Goal: Task Accomplishment & Management: Manage account settings

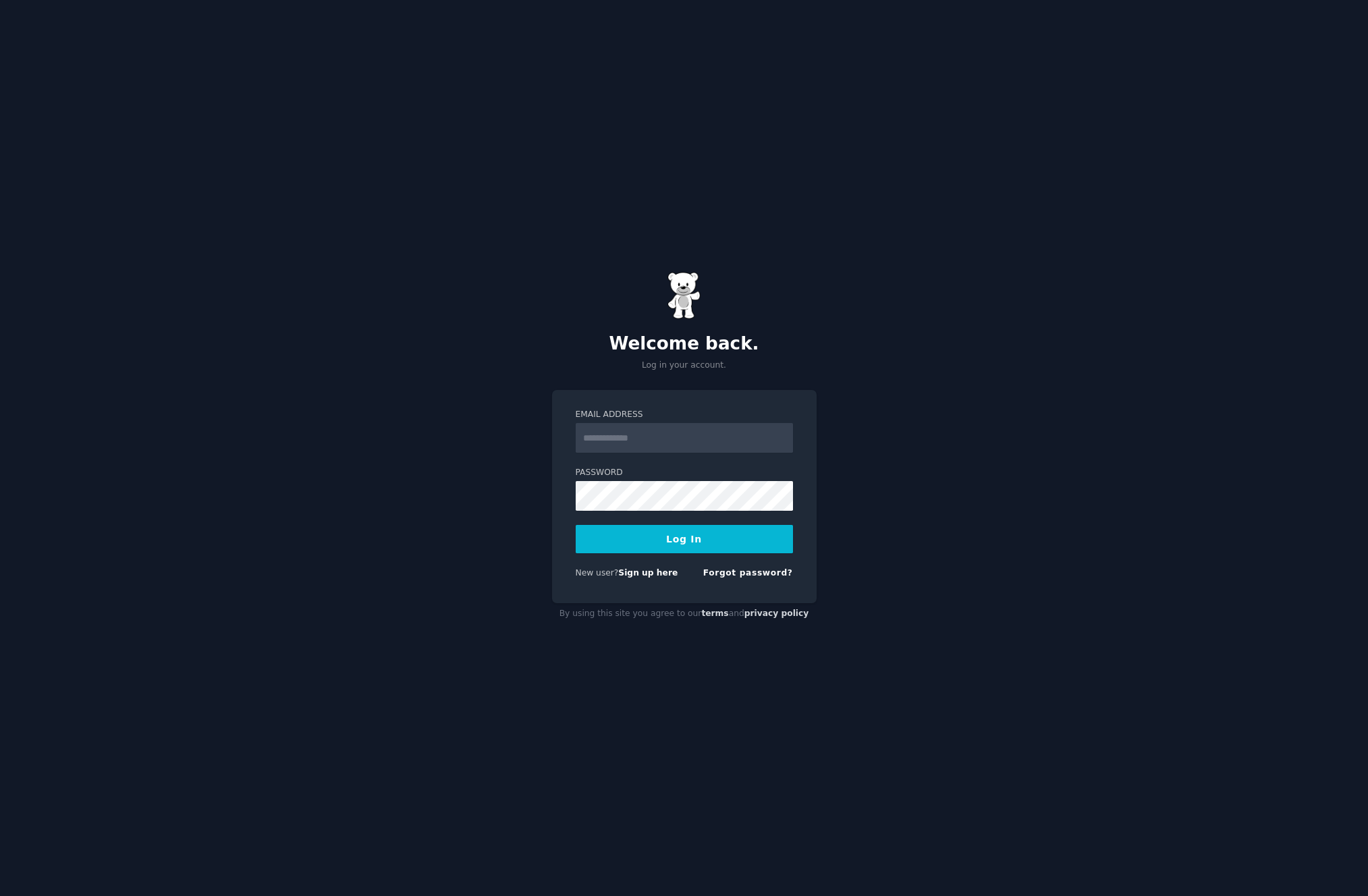
click at [642, 443] on input "Email Address" at bounding box center [685, 438] width 217 height 30
type input "**********"
click at [666, 444] on input "**********" at bounding box center [685, 438] width 217 height 30
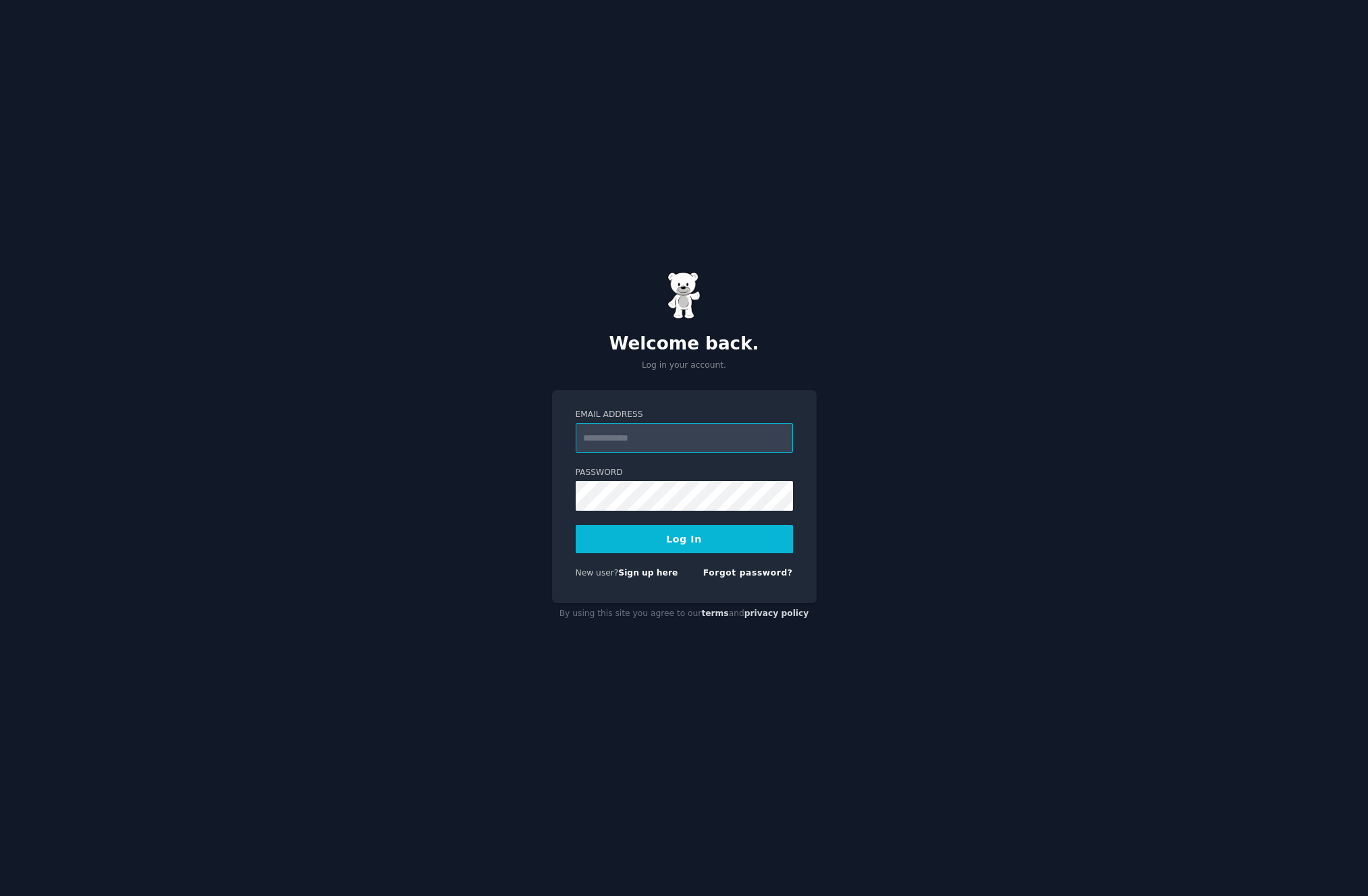
click at [666, 444] on input "Email Address" at bounding box center [685, 438] width 217 height 30
type input "**********"
click at [668, 542] on button "Log In" at bounding box center [685, 539] width 217 height 28
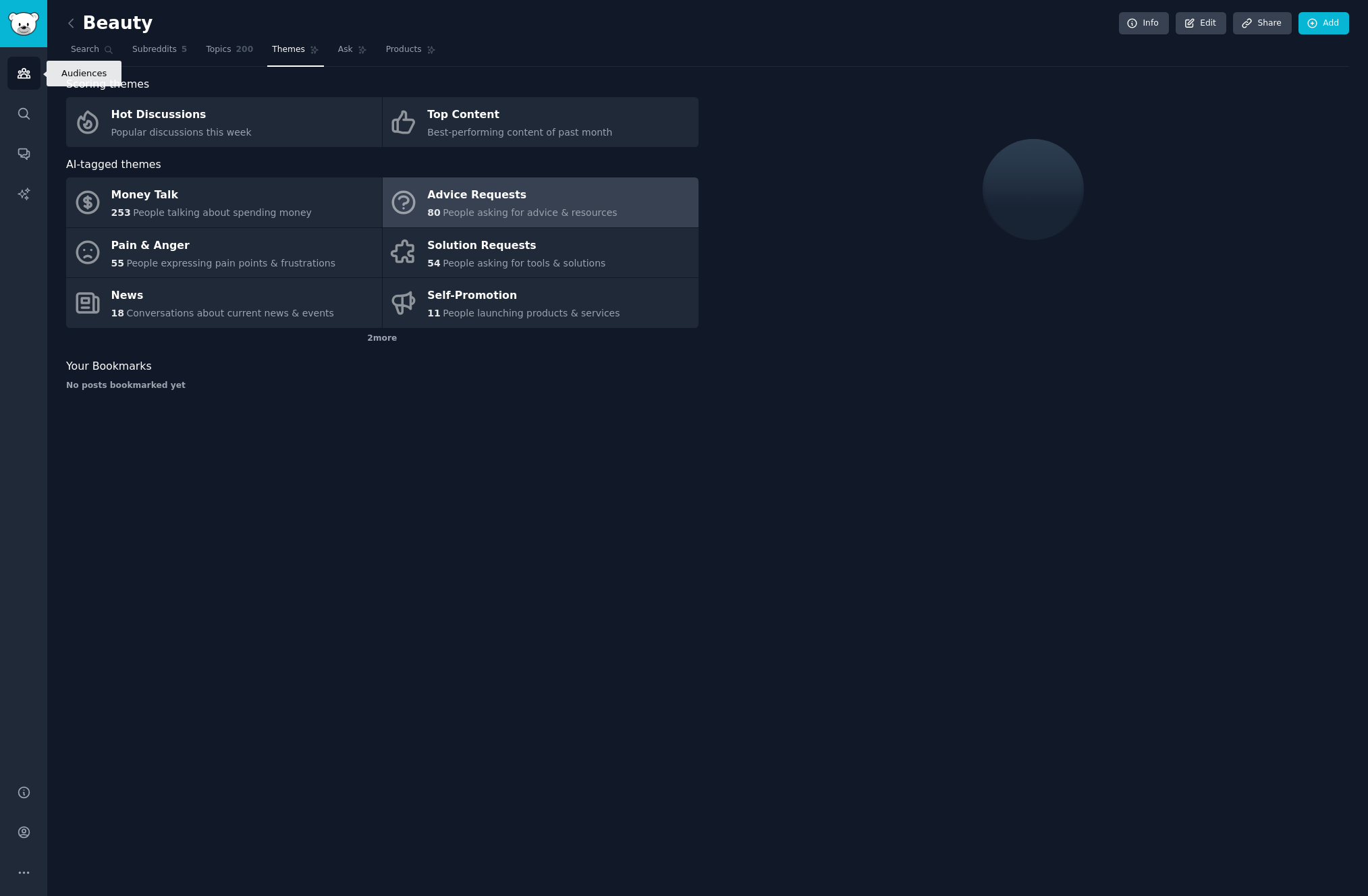
click at [23, 76] on icon "Sidebar" at bounding box center [24, 73] width 14 height 14
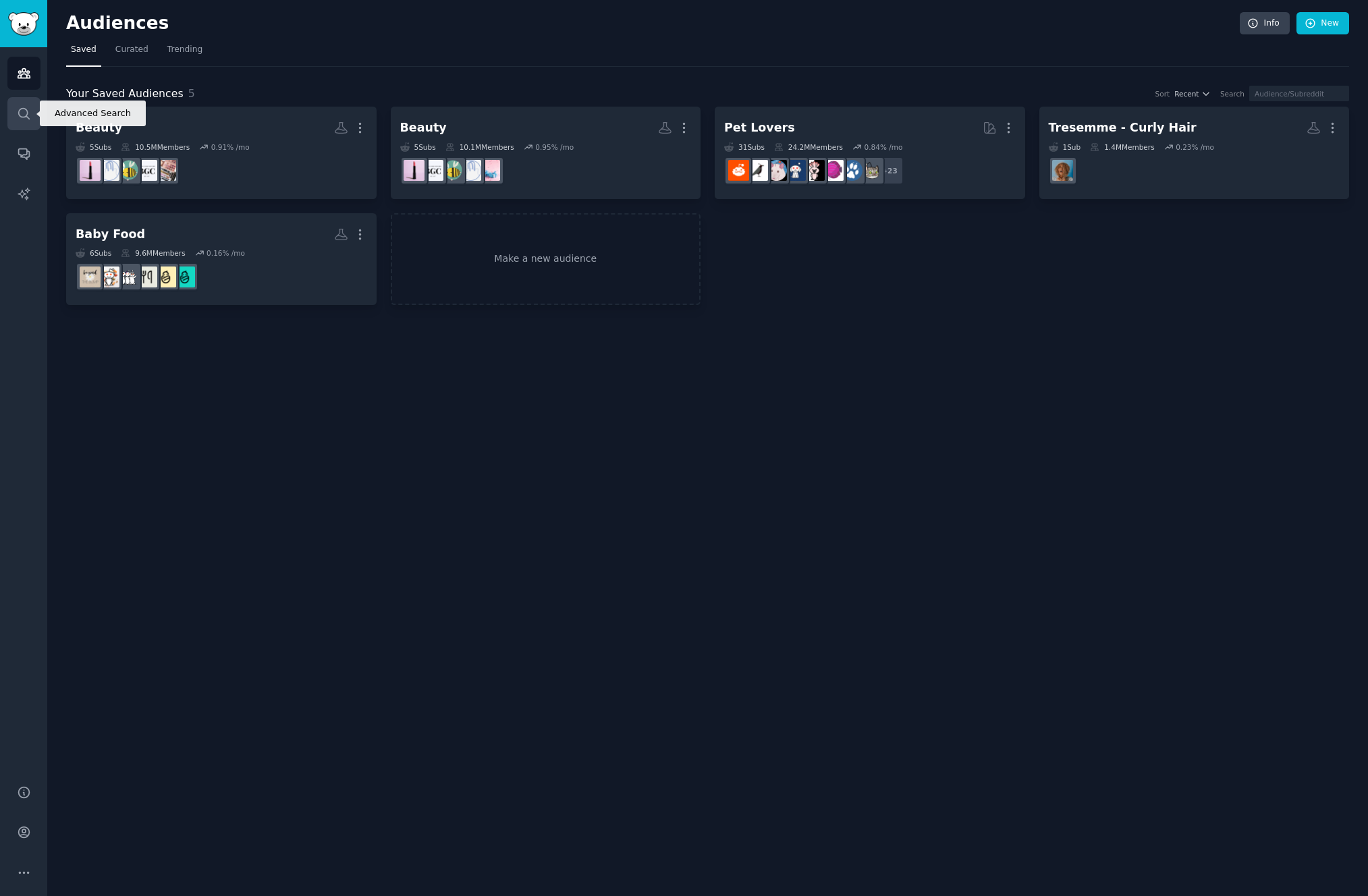
click at [25, 110] on icon "Sidebar" at bounding box center [24, 114] width 14 height 14
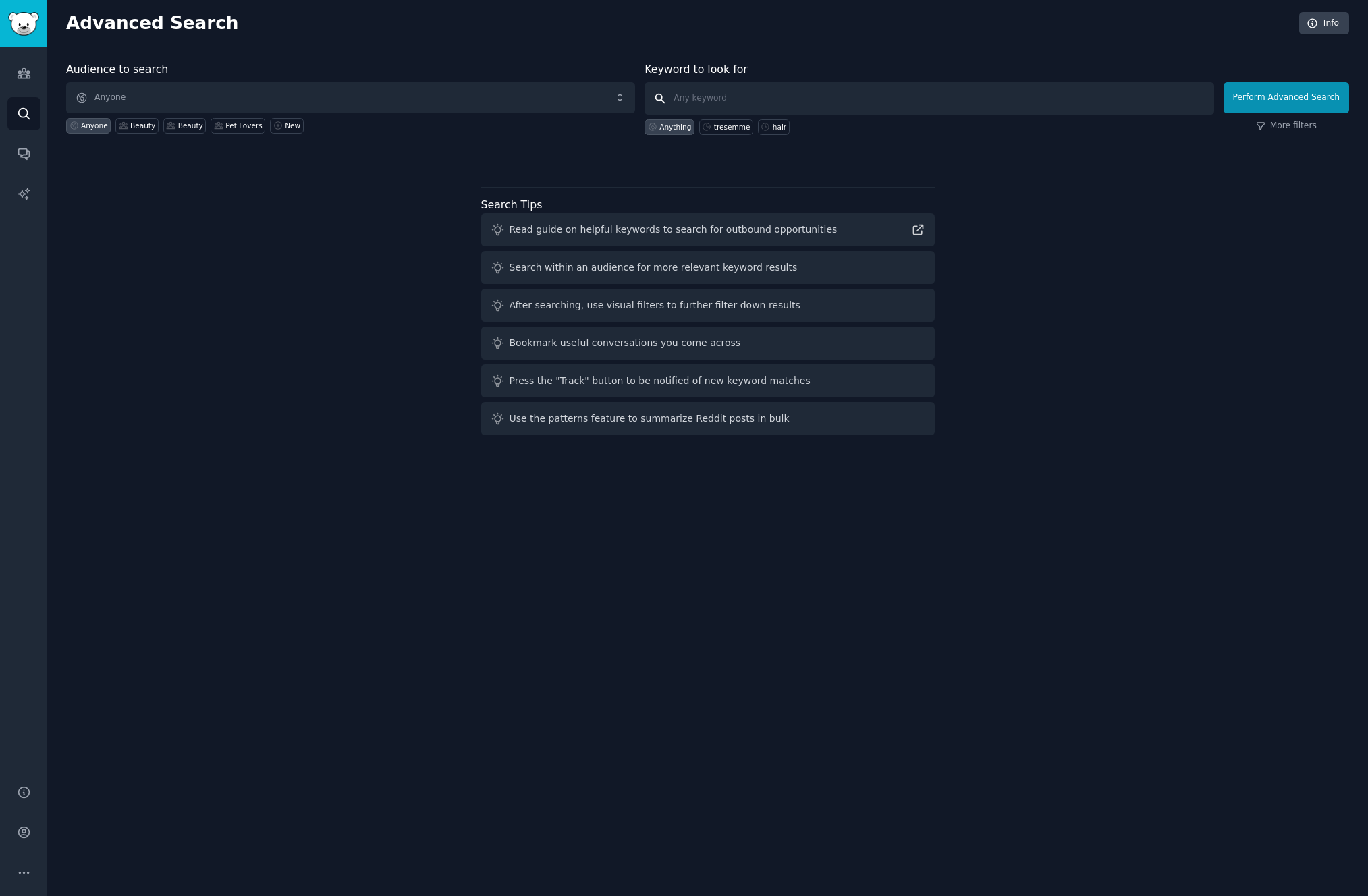
click at [696, 101] on input "text" at bounding box center [930, 98] width 569 height 33
type input "Living proof"
click at [1277, 123] on link "More filters" at bounding box center [1287, 126] width 61 height 12
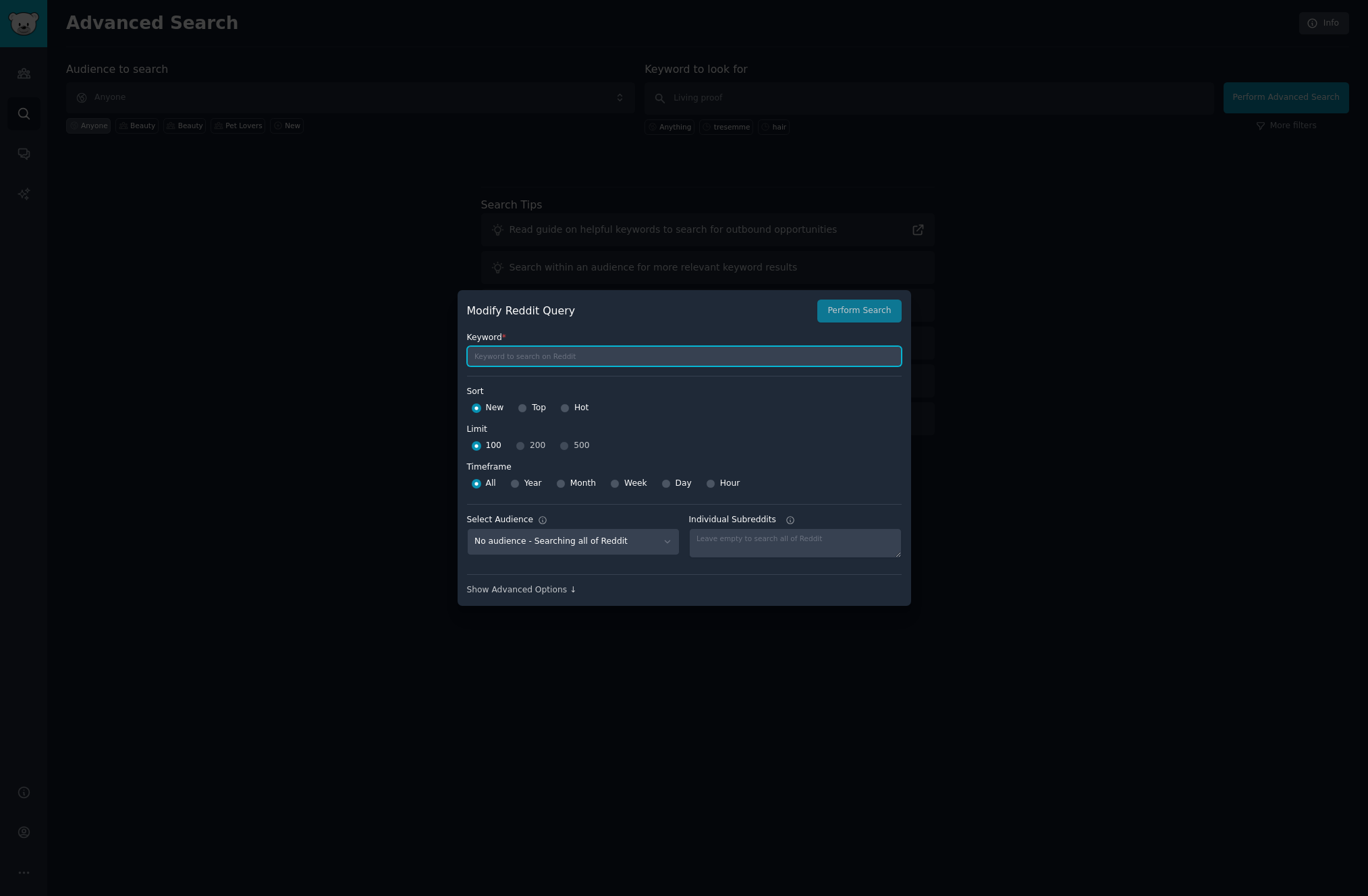
click at [673, 363] on input "text" at bounding box center [685, 356] width 435 height 20
click at [526, 363] on input "Living Proof" at bounding box center [685, 356] width 435 height 20
paste input "Perfect Hair Day Dry Shampoo"
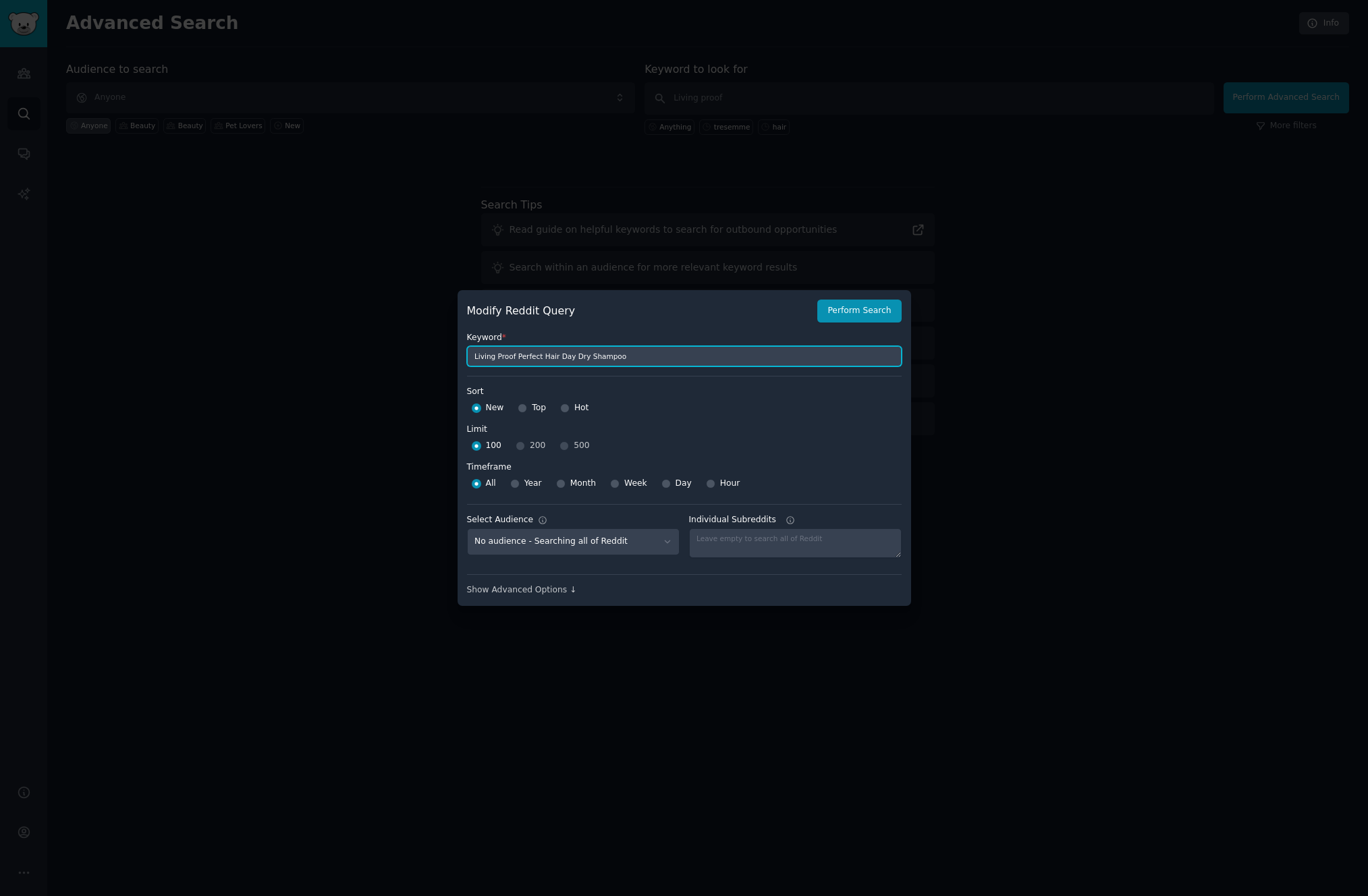
type input "Living Proof Perfect Hair Day Dry Shampoo"
click at [524, 410] on input "Top" at bounding box center [522, 408] width 10 height 10
radio input "true"
click at [566, 447] on div "100 200 500" at bounding box center [685, 446] width 435 height 21
click at [521, 447] on div "100 200 500" at bounding box center [685, 446] width 435 height 21
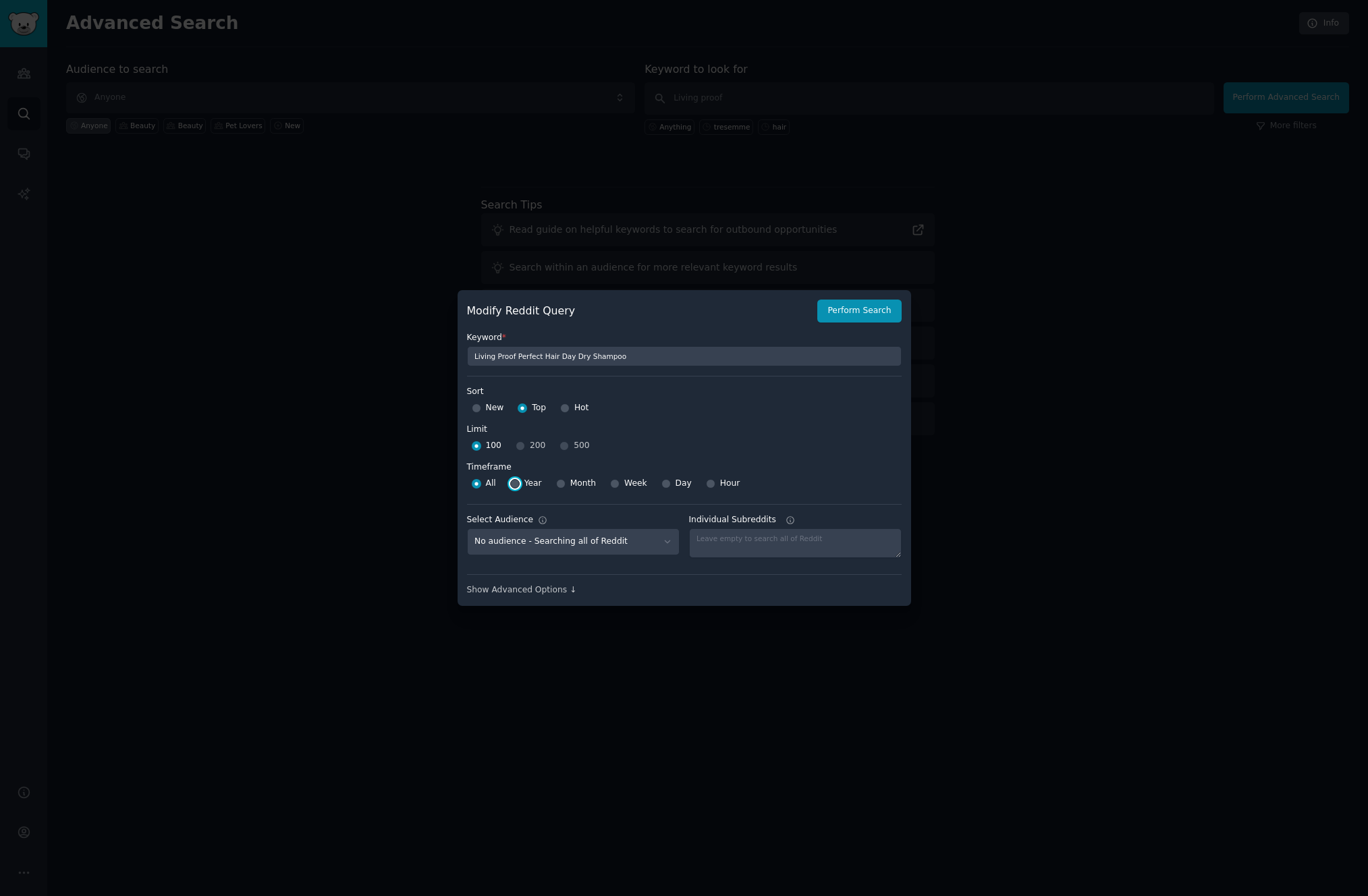
click at [513, 485] on input "Year" at bounding box center [515, 483] width 10 height 10
radio input "true"
click at [541, 595] on div "Show Advanced Options ↓" at bounding box center [685, 591] width 435 height 12
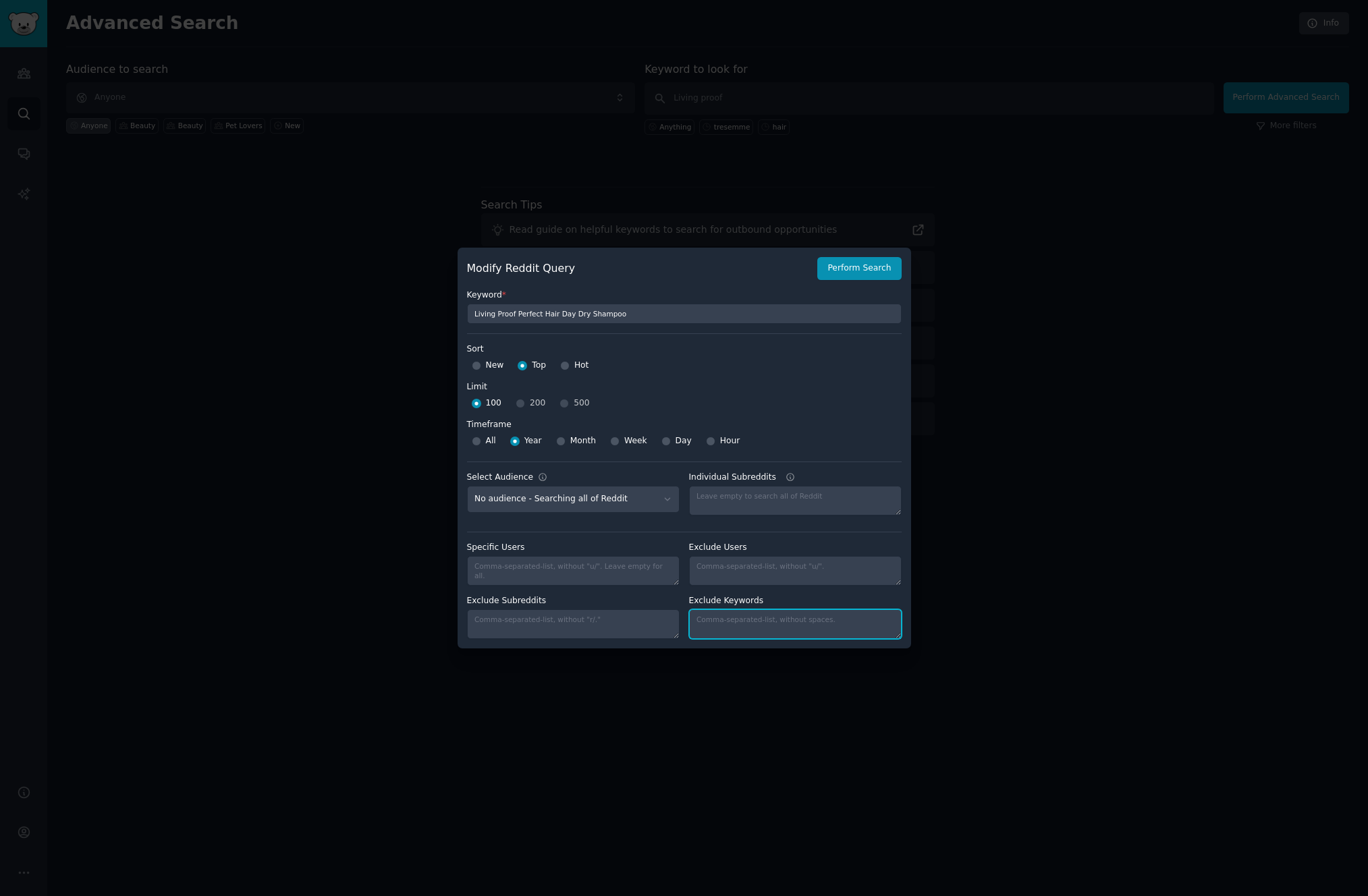
click at [771, 624] on textarea "Individual Subreddits" at bounding box center [795, 625] width 213 height 30
type textarea "war on drugs,warondrugs"
click at [879, 269] on button "Perform Search" at bounding box center [859, 269] width 84 height 23
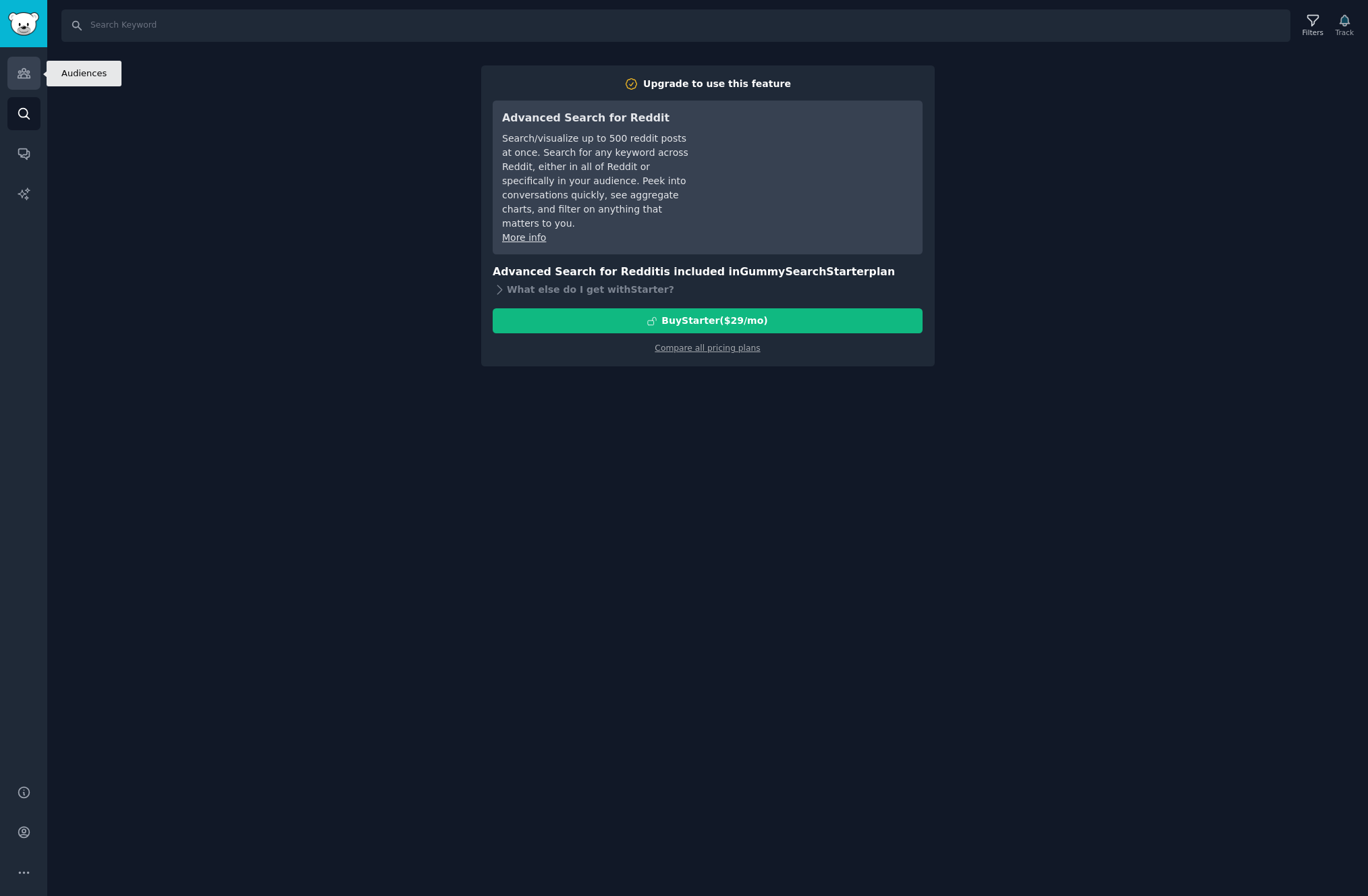
click at [27, 70] on icon "Sidebar" at bounding box center [24, 73] width 12 height 10
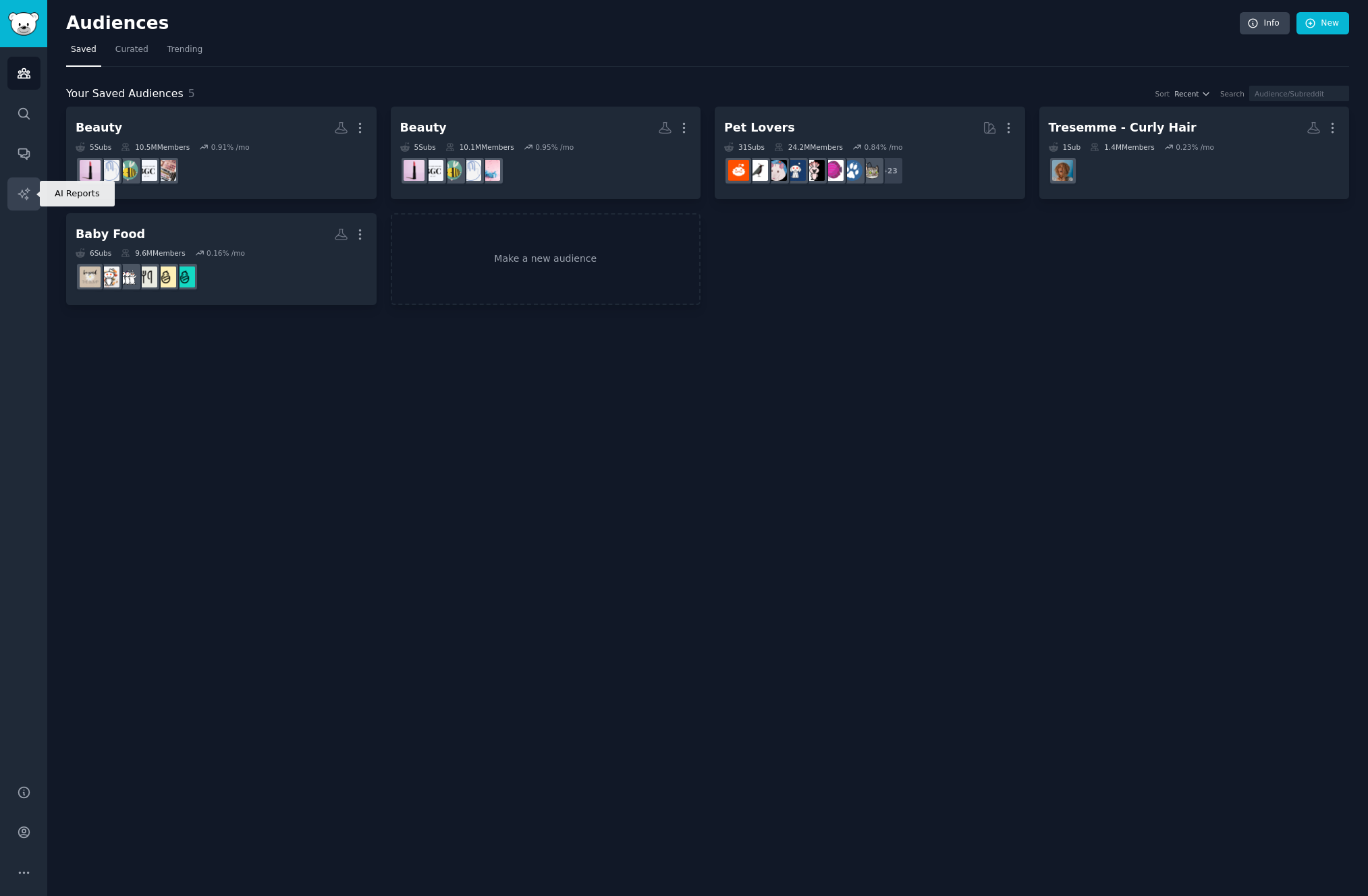
click at [32, 196] on link "AI Reports" at bounding box center [23, 194] width 33 height 33
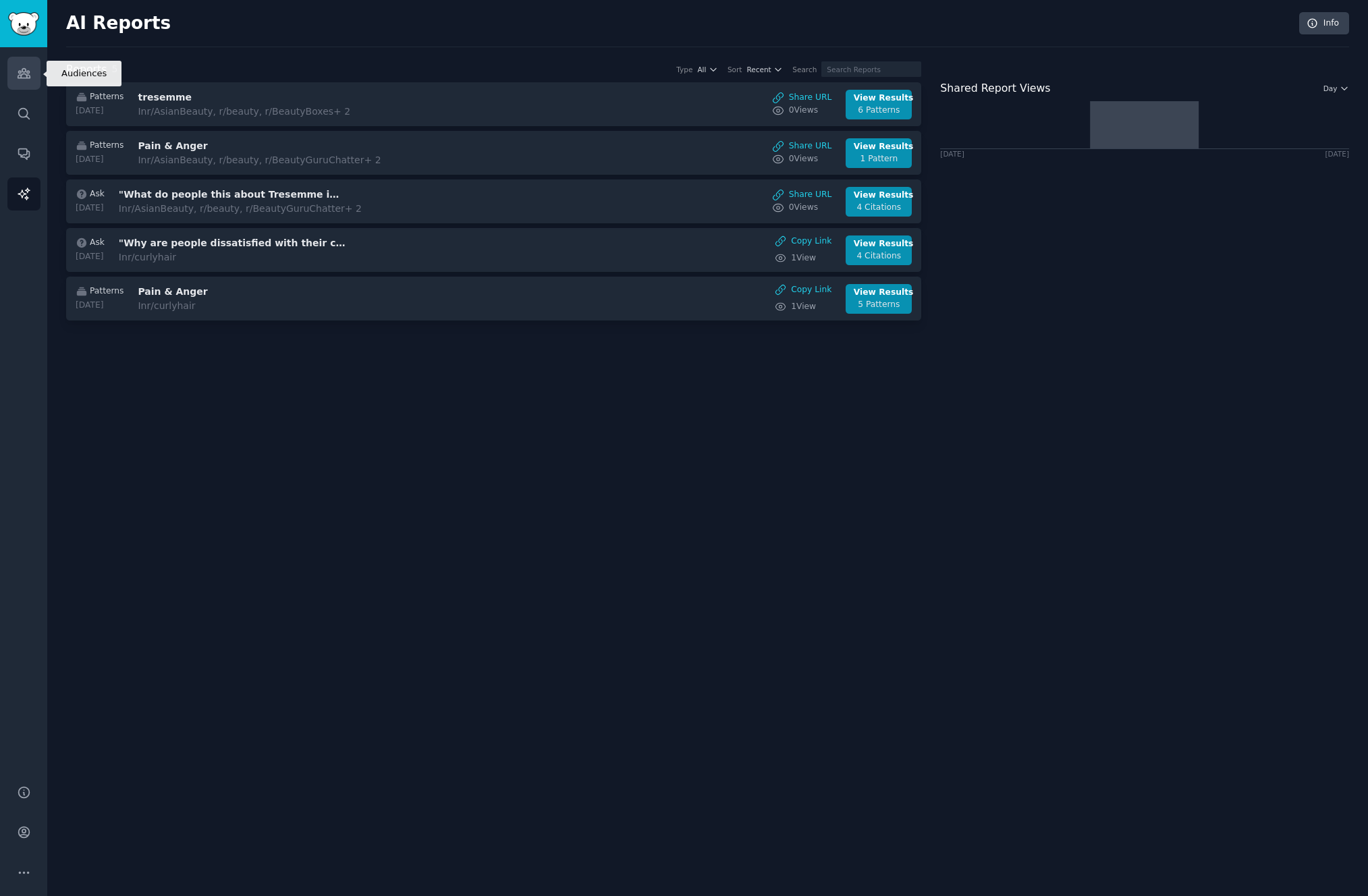
click at [19, 73] on icon "Sidebar" at bounding box center [24, 73] width 14 height 14
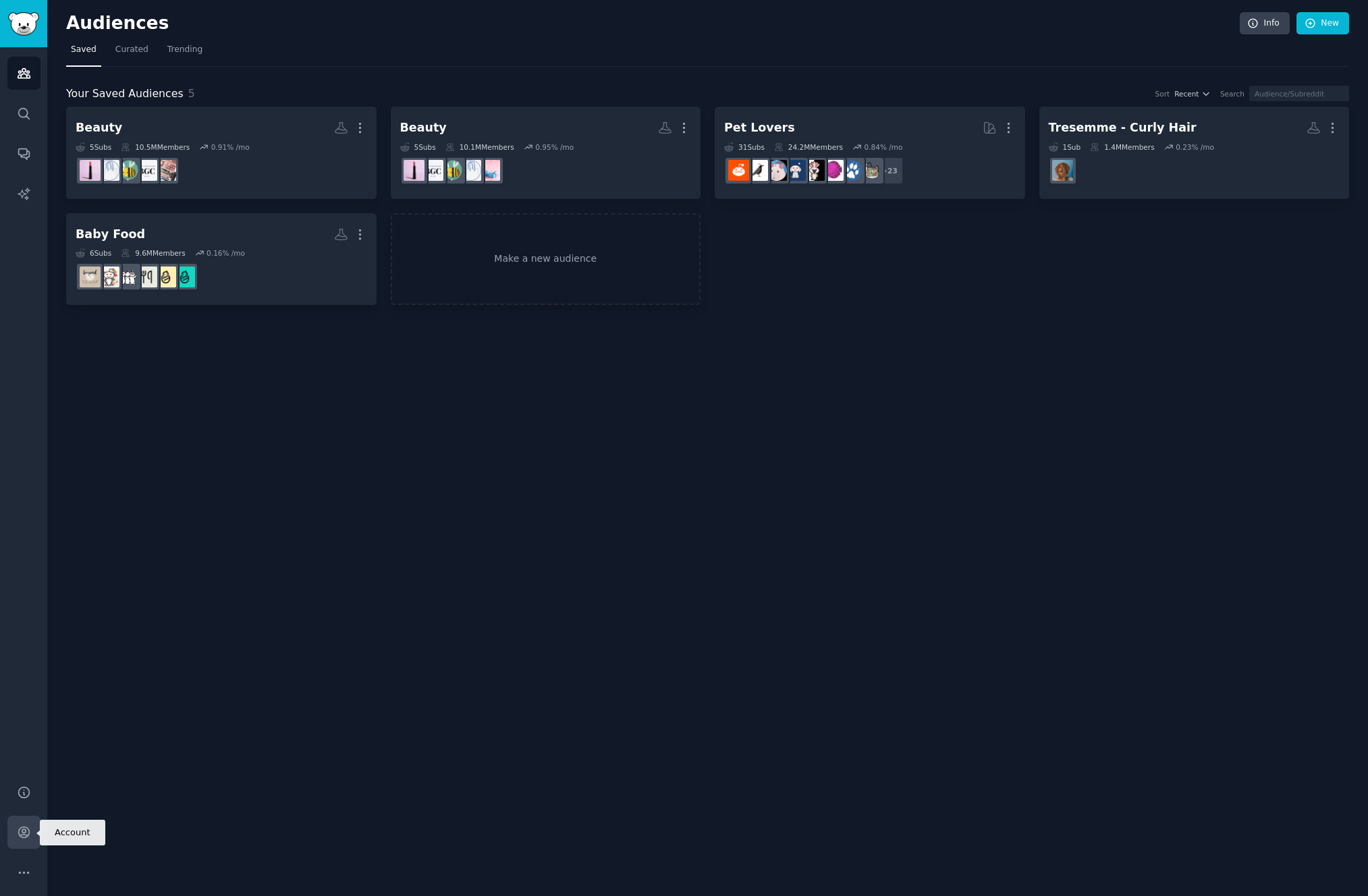
click at [25, 821] on link "Account" at bounding box center [23, 832] width 33 height 33
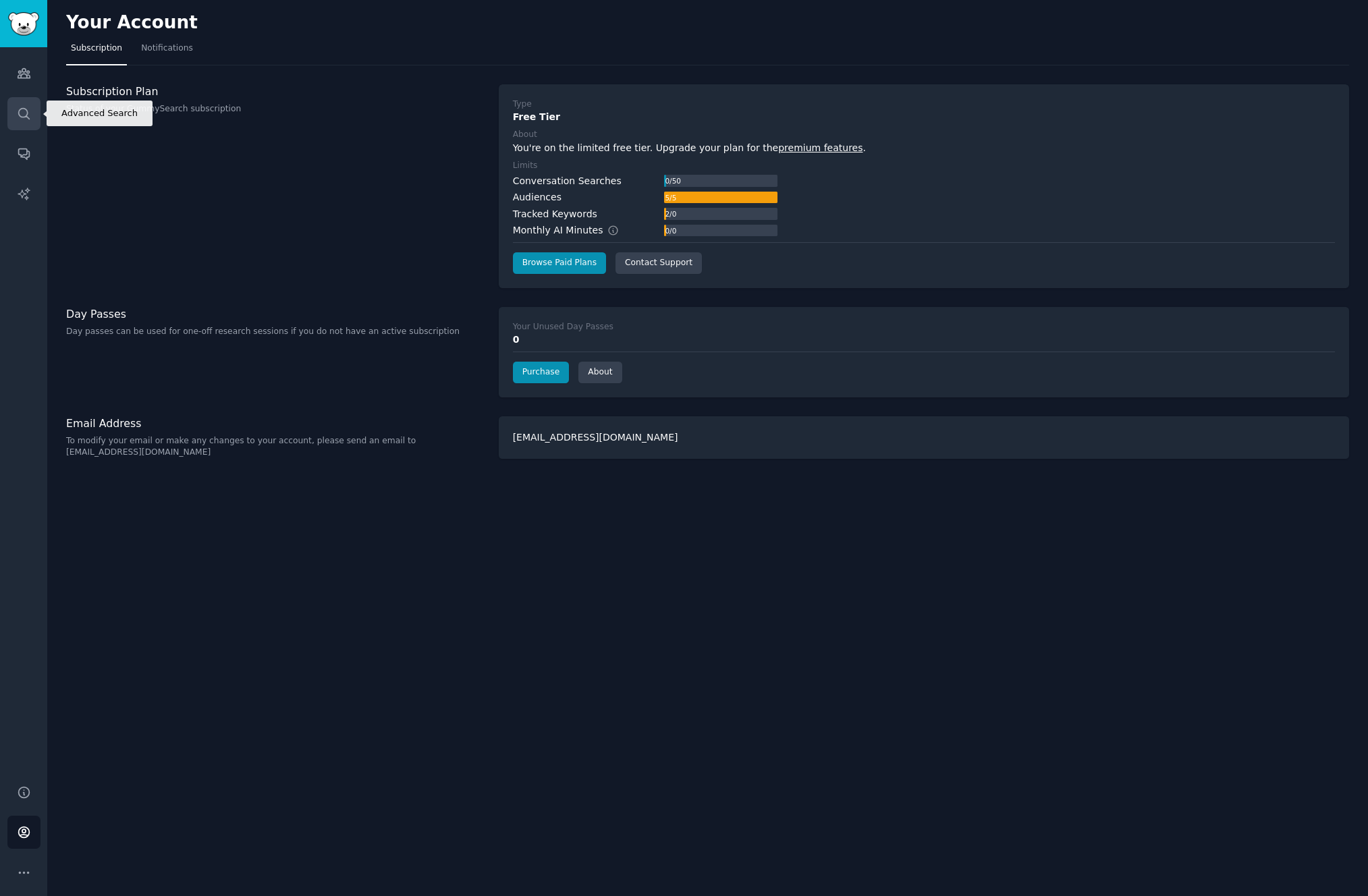
click at [34, 118] on link "Search" at bounding box center [23, 113] width 33 height 33
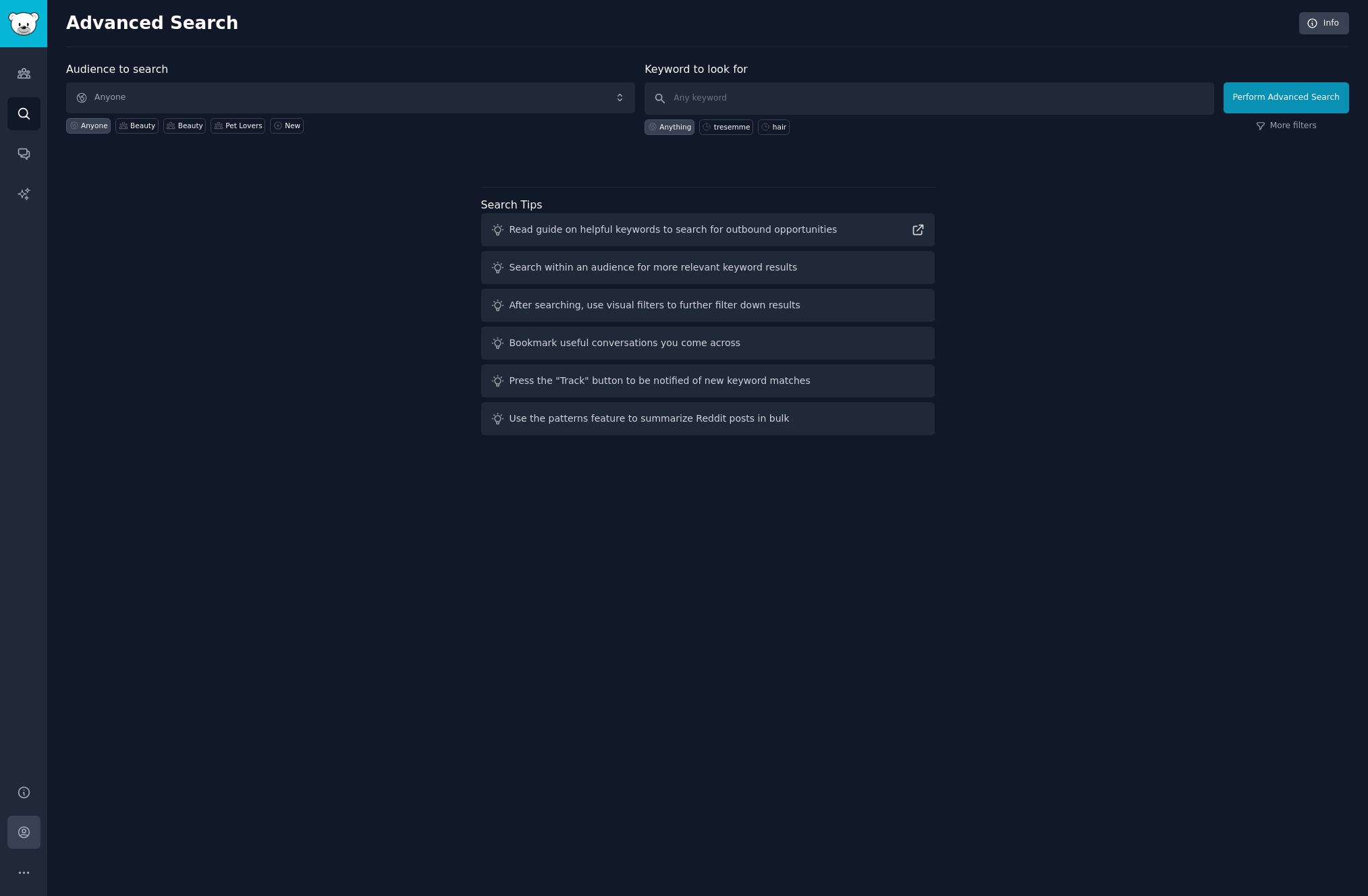
click at [35, 834] on link "Account" at bounding box center [23, 832] width 33 height 33
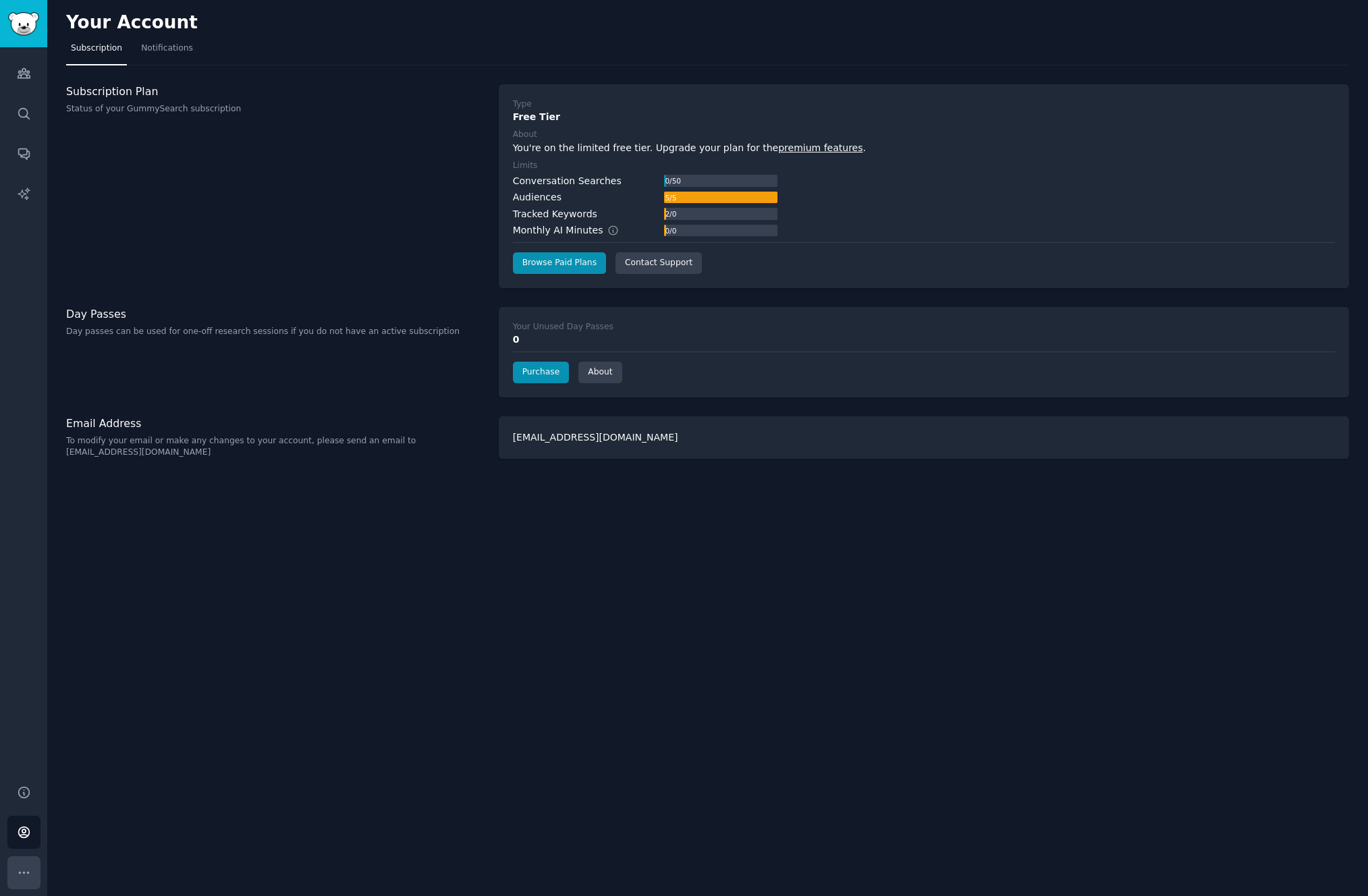
click at [24, 876] on icon "Sidebar" at bounding box center [24, 873] width 14 height 14
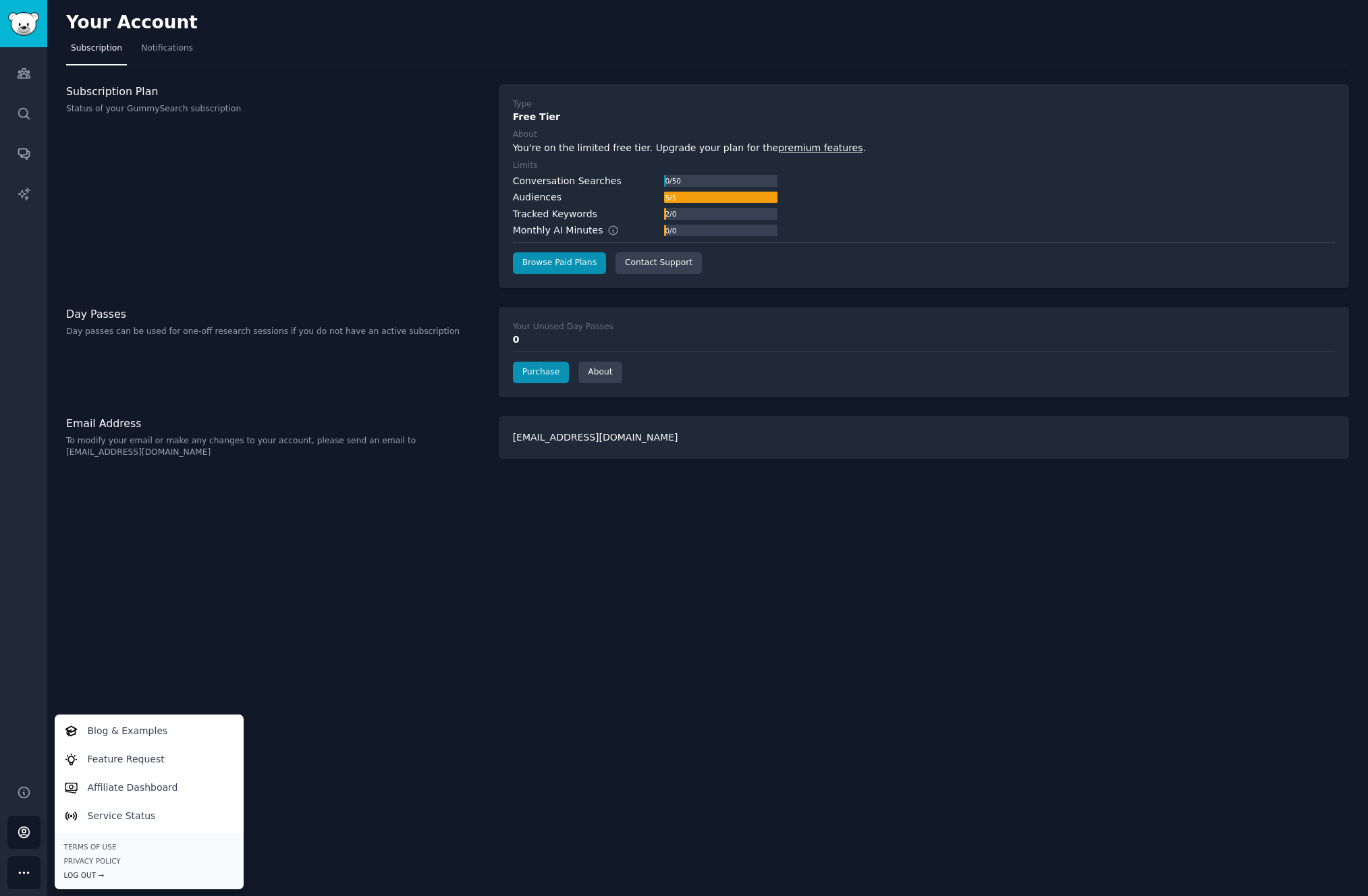
click at [90, 874] on div "Log Out →" at bounding box center [149, 875] width 171 height 10
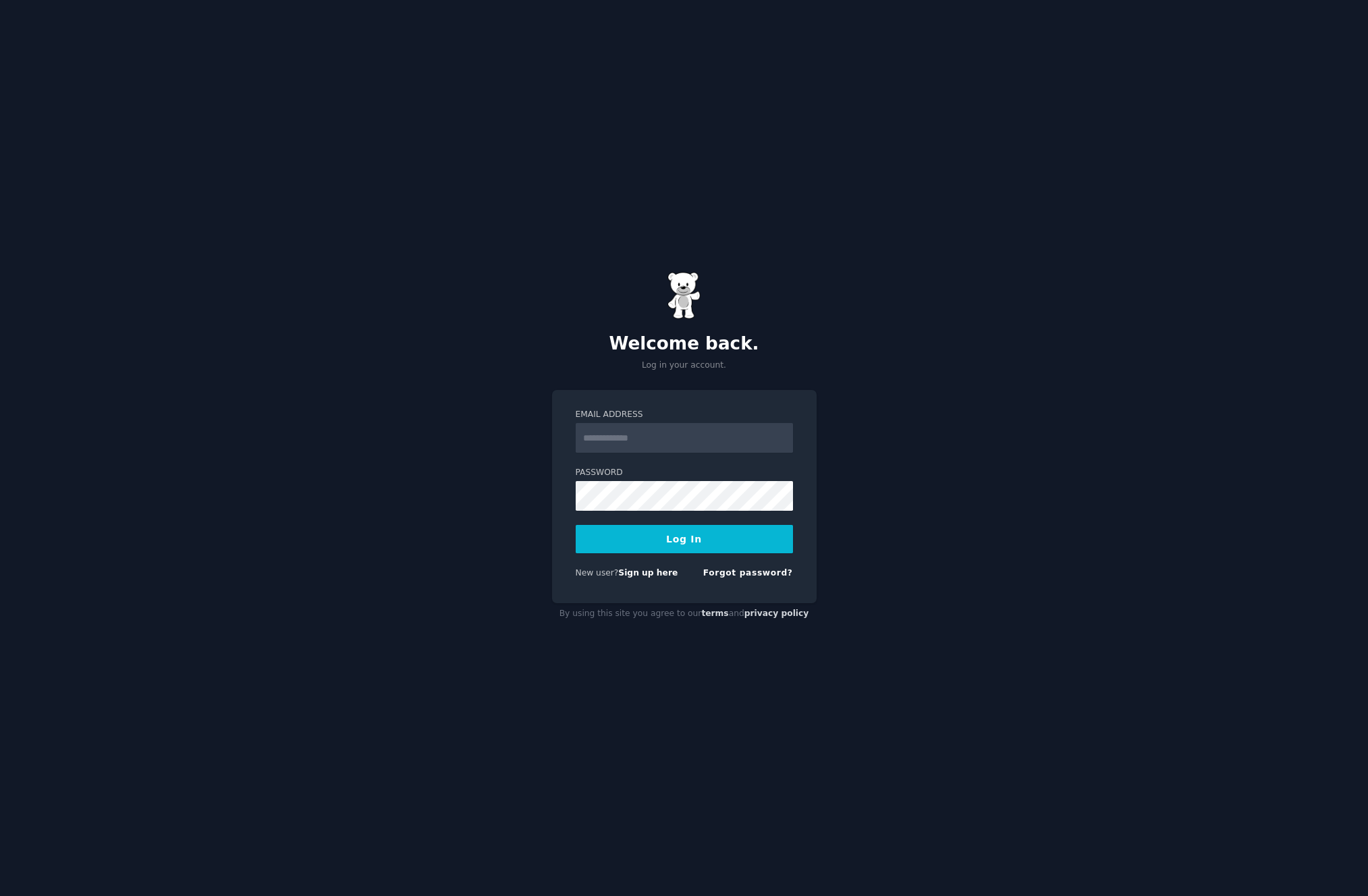
click at [589, 428] on input "Email Address" at bounding box center [685, 438] width 217 height 30
type input "**********"
click at [673, 544] on button "Log In" at bounding box center [685, 539] width 217 height 28
